Goal: Check status: Check status

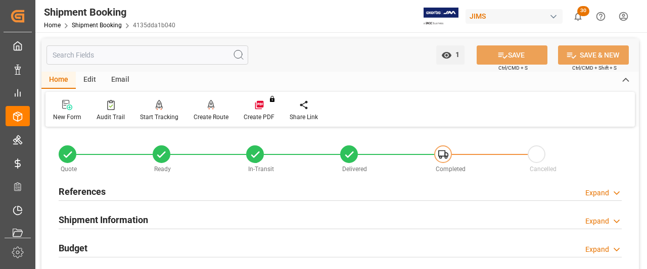
scroll to position [556, 0]
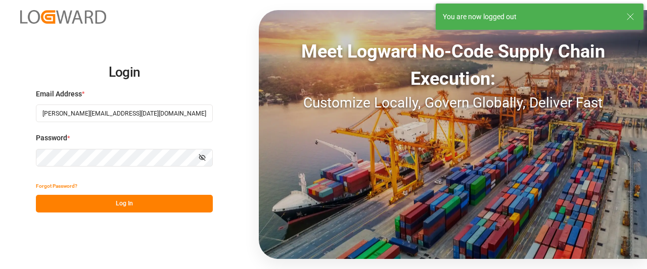
click at [75, 201] on button "Log In" at bounding box center [124, 204] width 177 height 18
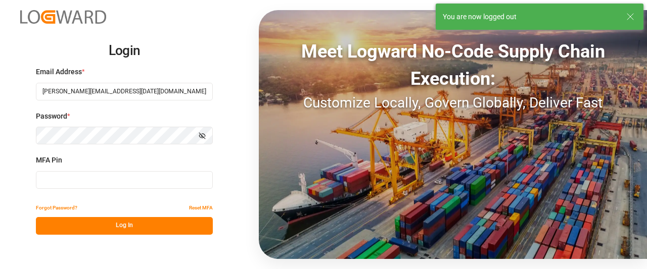
click at [125, 185] on input at bounding box center [124, 180] width 177 height 18
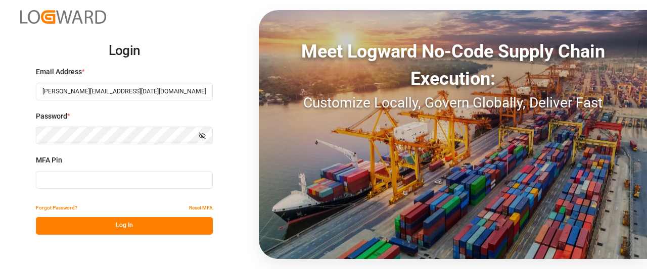
click at [87, 180] on input at bounding box center [124, 180] width 177 height 18
type input "288584"
click at [93, 227] on button "Log In" at bounding box center [124, 226] width 177 height 18
click at [97, 224] on button "Log In" at bounding box center [124, 226] width 177 height 18
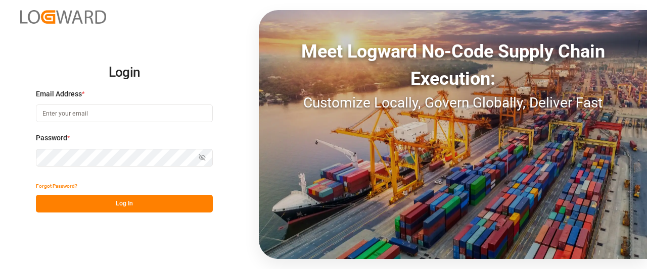
type input "[PERSON_NAME][EMAIL_ADDRESS][DATE][DOMAIN_NAME]"
click at [74, 204] on button "Log In" at bounding box center [124, 204] width 177 height 18
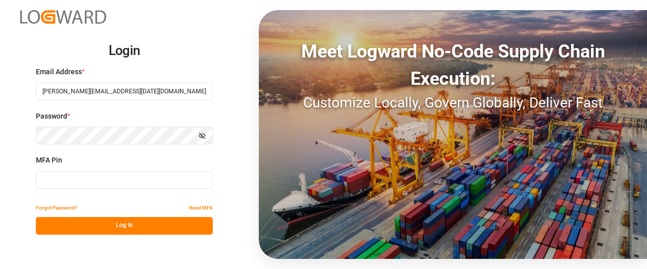
click at [56, 179] on input at bounding box center [124, 180] width 177 height 18
type input "377701"
click at [74, 225] on button "Log In" at bounding box center [124, 226] width 177 height 18
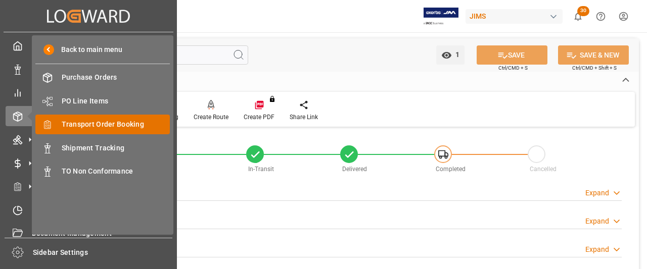
click at [87, 127] on span "Transport Order Booking" at bounding box center [116, 124] width 109 height 11
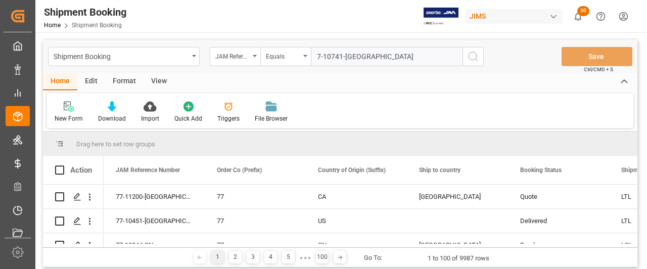
type input "7-10741-US"
click at [473, 59] on icon "search button" at bounding box center [473, 57] width 12 height 12
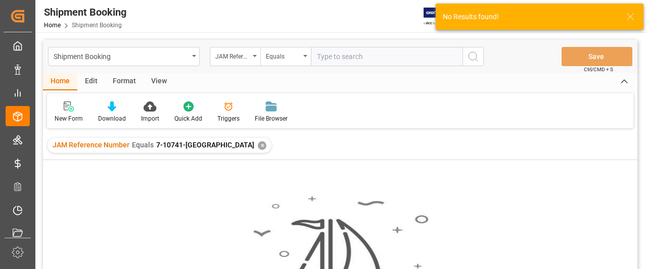
click at [258, 146] on div "✕" at bounding box center [262, 145] width 9 height 9
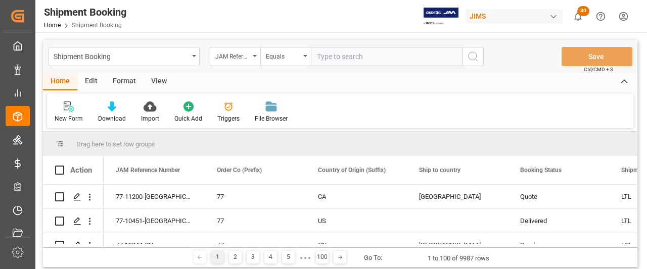
paste input "7-10741-US"
click at [315, 56] on input "7-10741-US" at bounding box center [387, 56] width 152 height 19
type input "77-10741-US"
click at [473, 56] on icon "search button" at bounding box center [473, 57] width 12 height 12
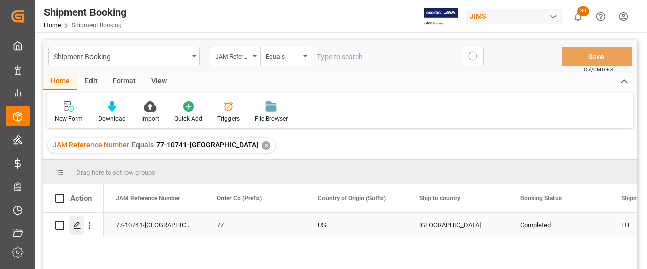
click at [73, 224] on icon "Press SPACE to select this row." at bounding box center [77, 225] width 8 height 8
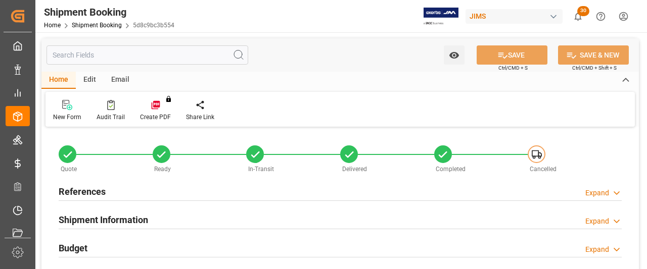
type input "163.9316"
type input "894.976"
type input "804"
type input "4871.56"
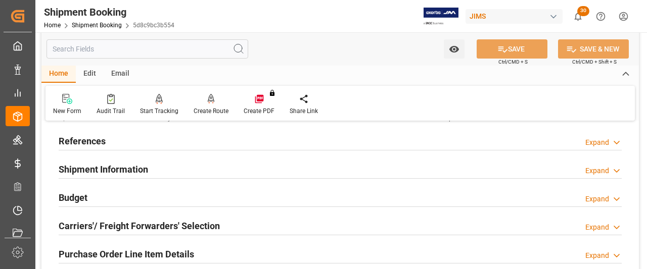
click at [66, 196] on h2 "Budget" at bounding box center [73, 198] width 29 height 14
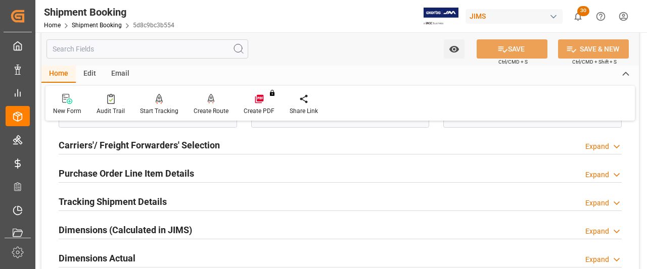
scroll to position [303, 0]
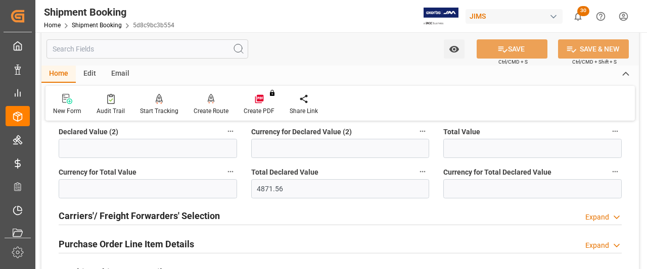
click at [151, 216] on h2 "Carriers'/ Freight Forwarders' Selection" at bounding box center [139, 216] width 161 height 14
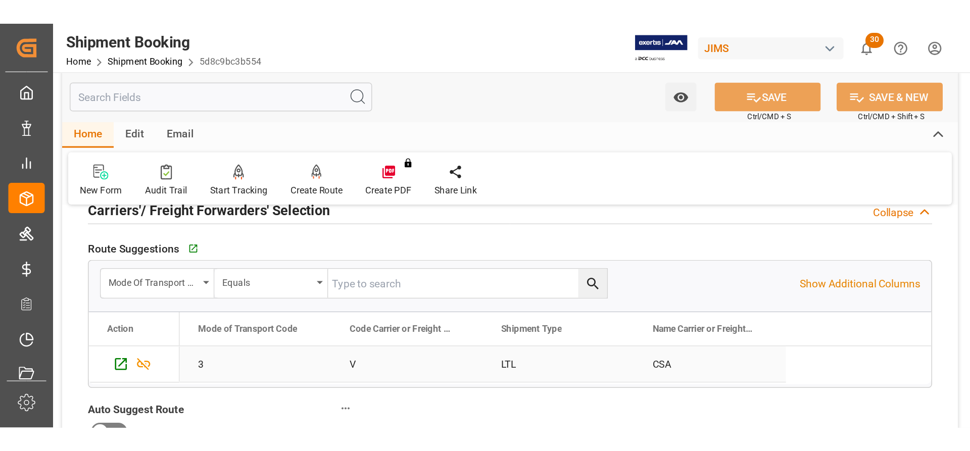
scroll to position [404, 0]
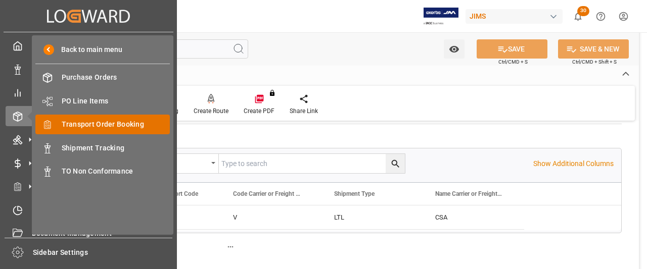
click at [82, 124] on span "Transport Order Booking" at bounding box center [116, 124] width 109 height 11
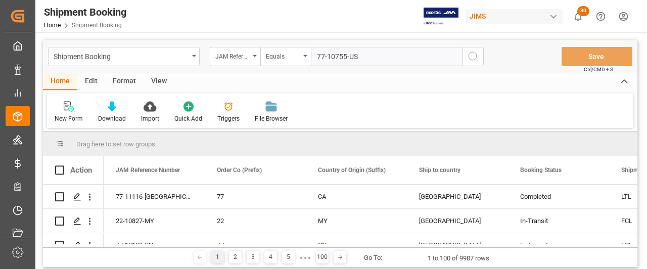
type input "77-10755-US"
click at [476, 61] on icon "search button" at bounding box center [473, 57] width 12 height 12
